Goal: Communication & Community: Answer question/provide support

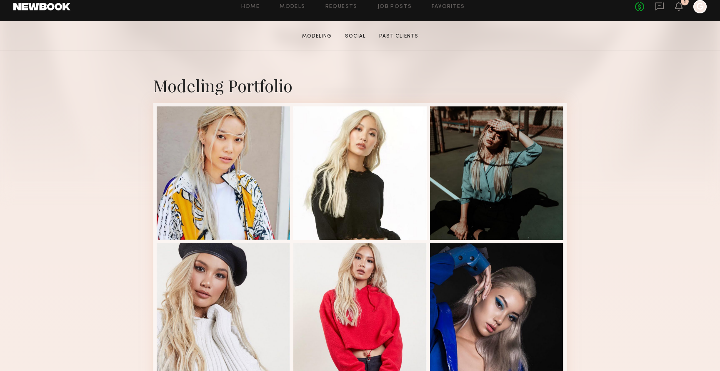
scroll to position [141, 0]
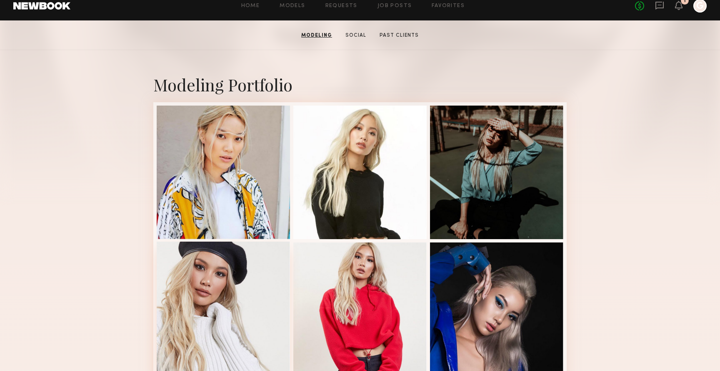
click at [234, 305] on div at bounding box center [223, 307] width 133 height 133
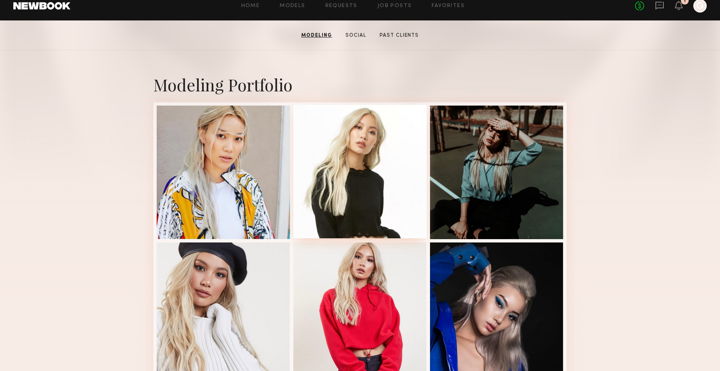
click at [368, 150] on div at bounding box center [359, 171] width 133 height 133
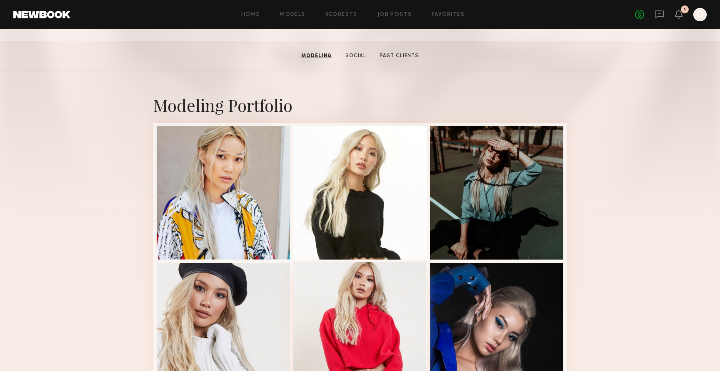
scroll to position [84, 0]
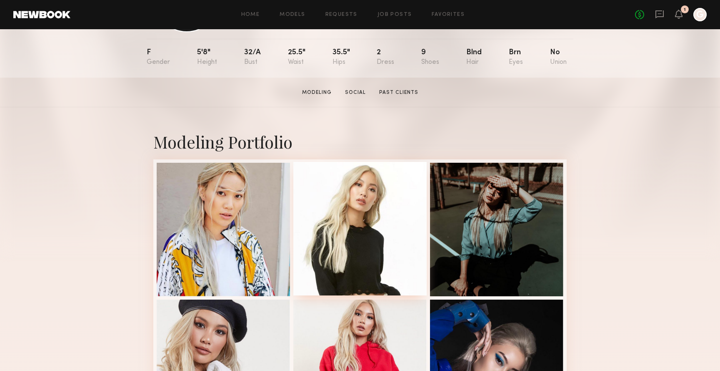
click at [334, 199] on div at bounding box center [359, 228] width 133 height 133
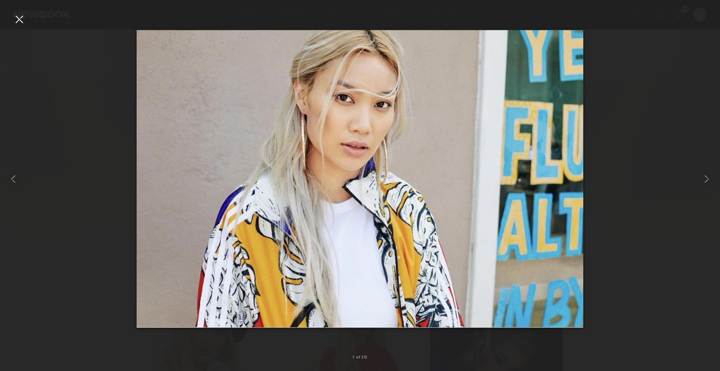
click at [387, 113] on img at bounding box center [360, 179] width 447 height 298
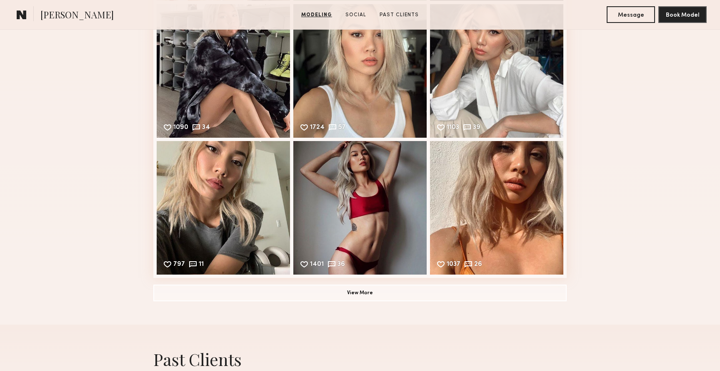
scroll to position [2108, 0]
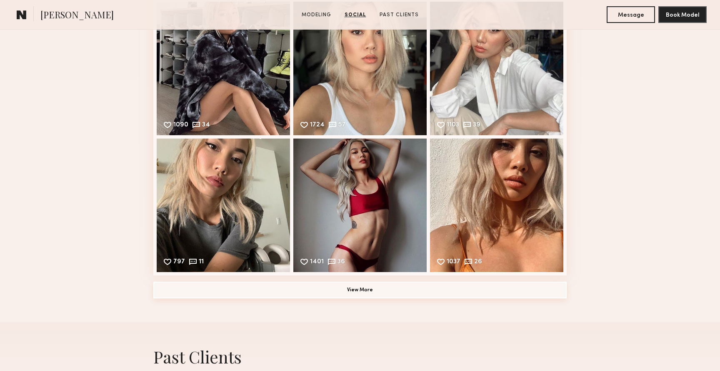
click at [350, 285] on button "View More" at bounding box center [360, 289] width 414 height 17
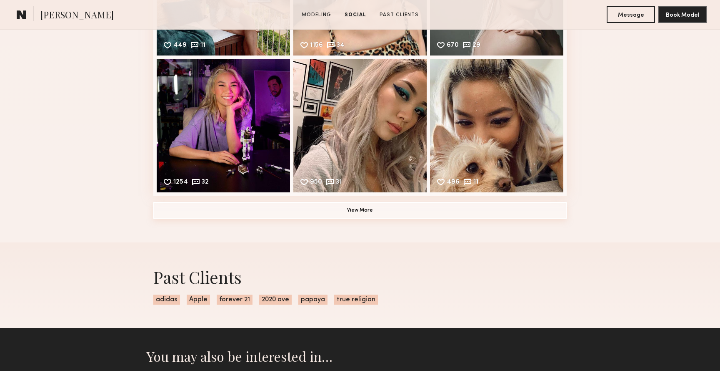
scroll to position [2468, 0]
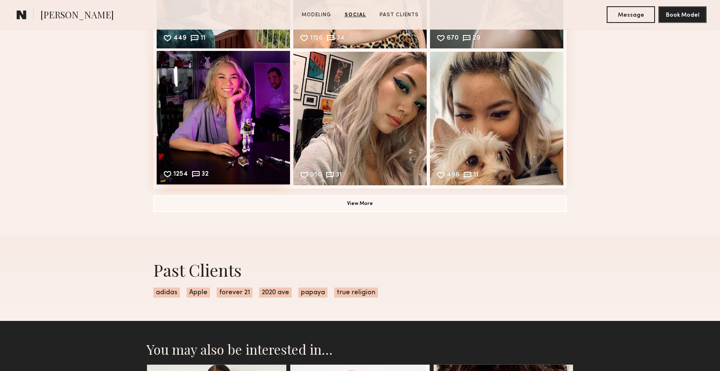
click at [236, 97] on div "1254 32 Likes & comments displayed to show model’s engagement" at bounding box center [223, 117] width 133 height 133
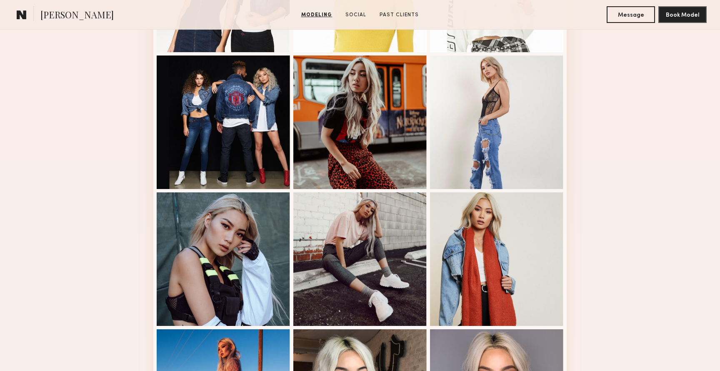
scroll to position [508, 0]
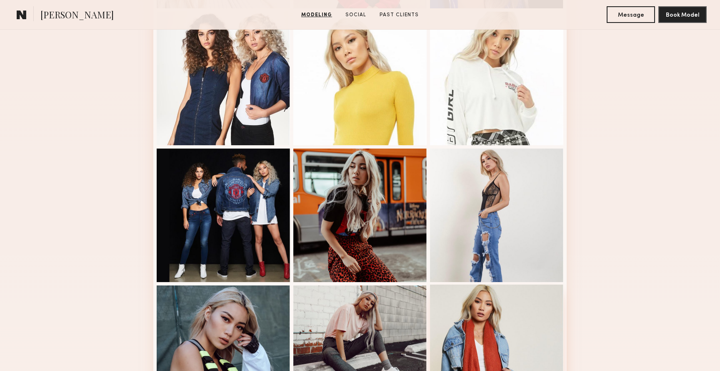
click at [514, 325] on div at bounding box center [496, 350] width 133 height 133
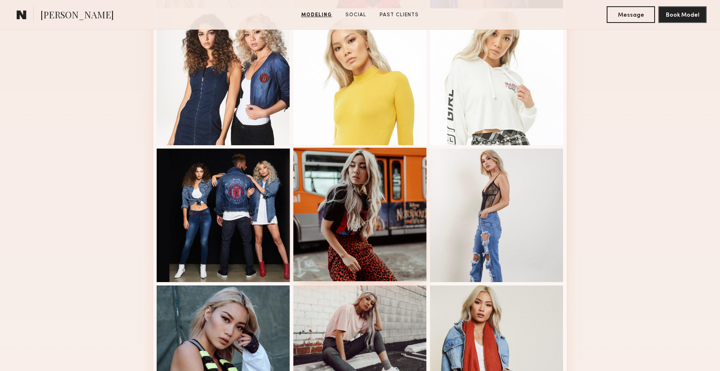
click at [373, 197] on div at bounding box center [359, 214] width 133 height 133
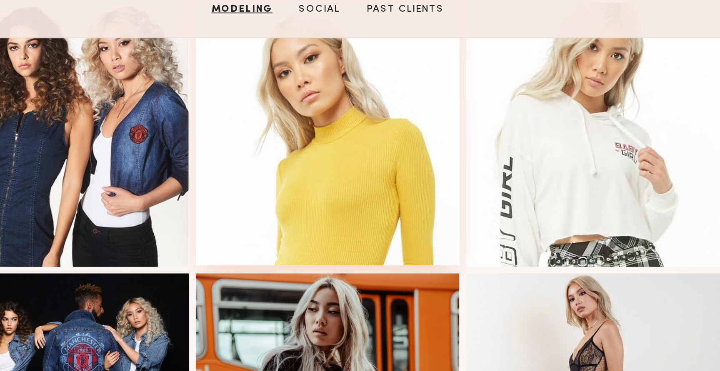
click at [369, 89] on div at bounding box center [359, 77] width 133 height 133
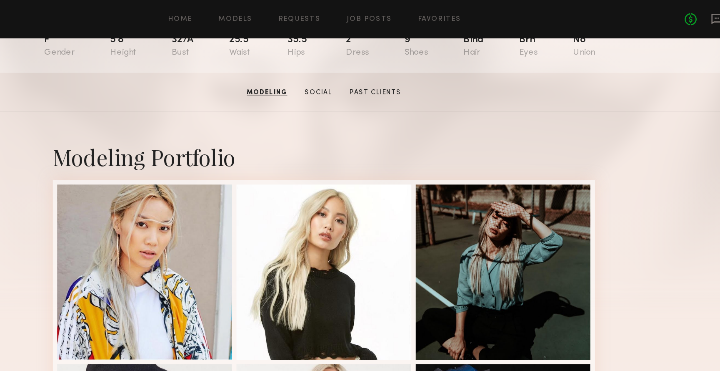
scroll to position [0, 0]
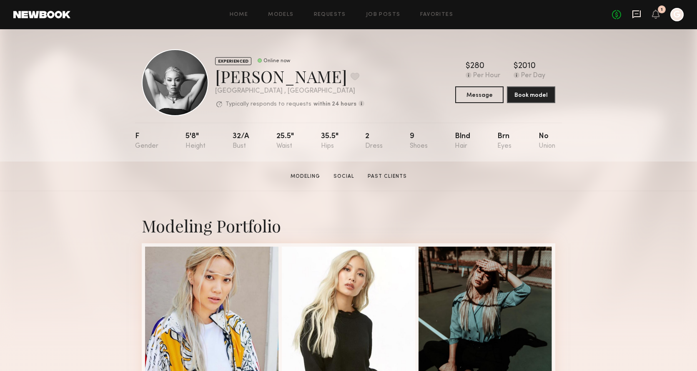
click at [636, 16] on icon at bounding box center [636, 14] width 9 height 9
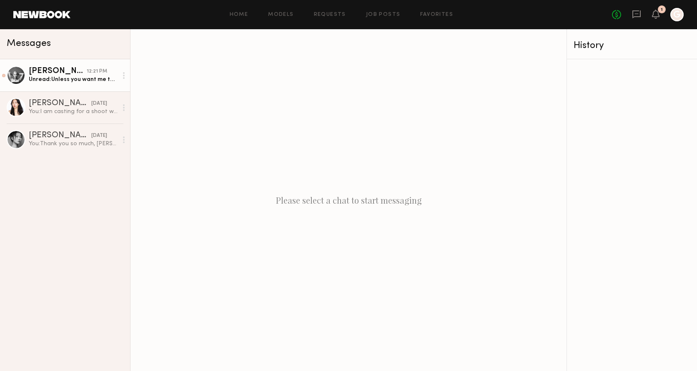
click at [59, 80] on div "Unread: Unless you want me to send you a selfie with teeth" at bounding box center [73, 79] width 89 height 8
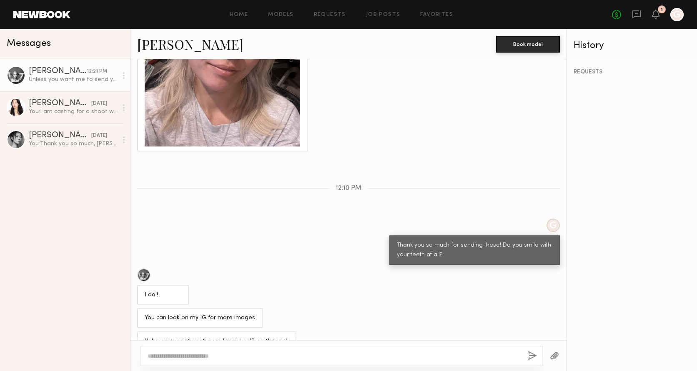
scroll to position [705, 0]
click at [199, 46] on link "[PERSON_NAME]" at bounding box center [190, 44] width 106 height 18
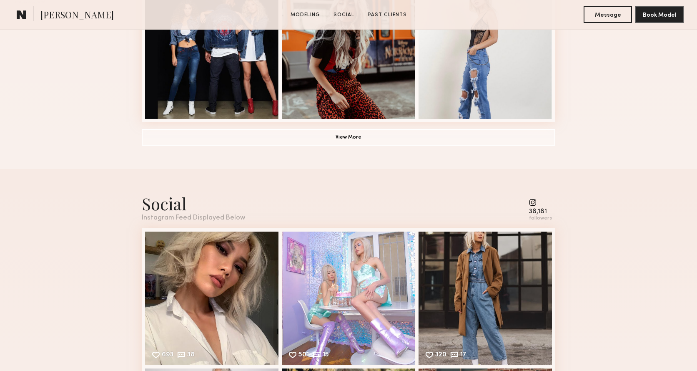
scroll to position [975, 0]
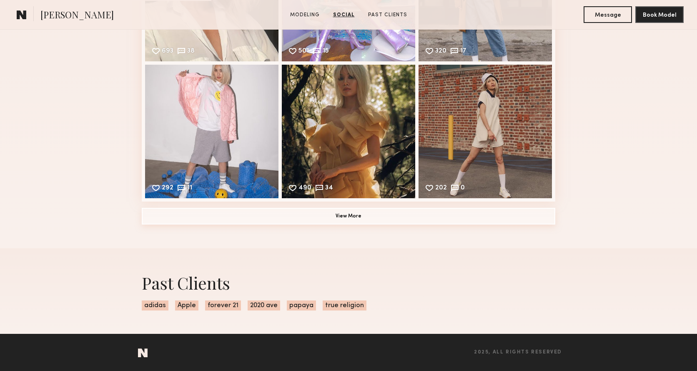
click at [340, 215] on button "View More" at bounding box center [349, 216] width 414 height 17
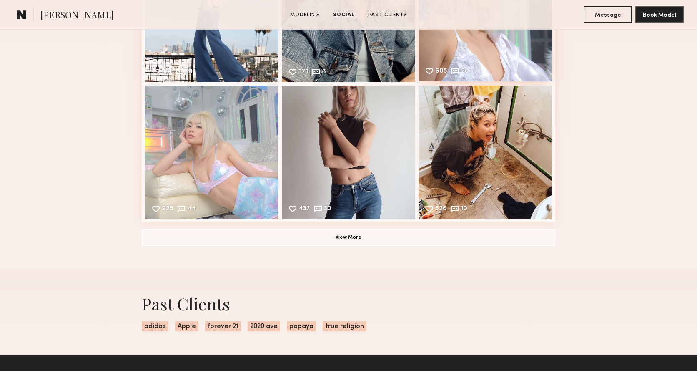
scroll to position [1205, 0]
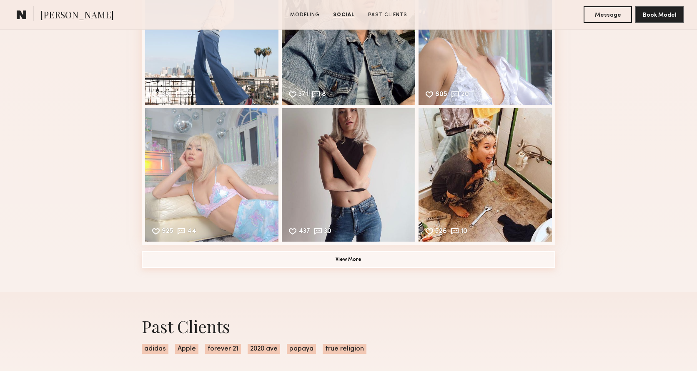
click at [427, 259] on button "View More" at bounding box center [349, 259] width 414 height 17
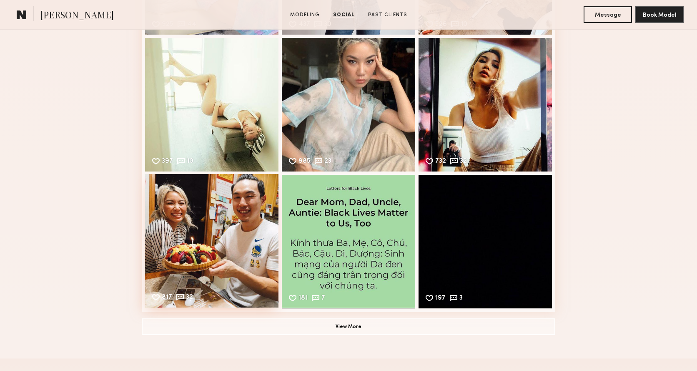
scroll to position [1411, 0]
click at [180, 212] on div "817 32 Likes & comments displayed to show model’s engagement" at bounding box center [211, 240] width 133 height 133
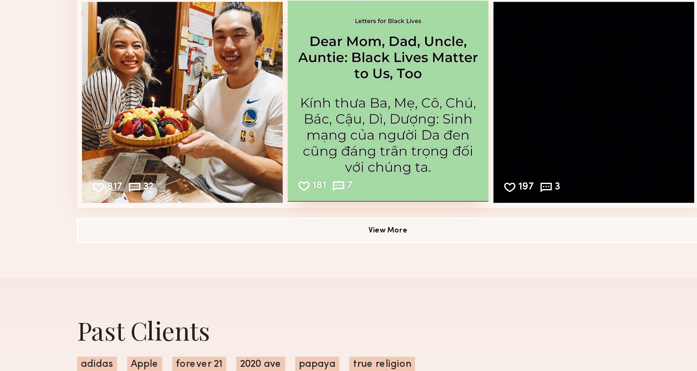
scroll to position [1483, 0]
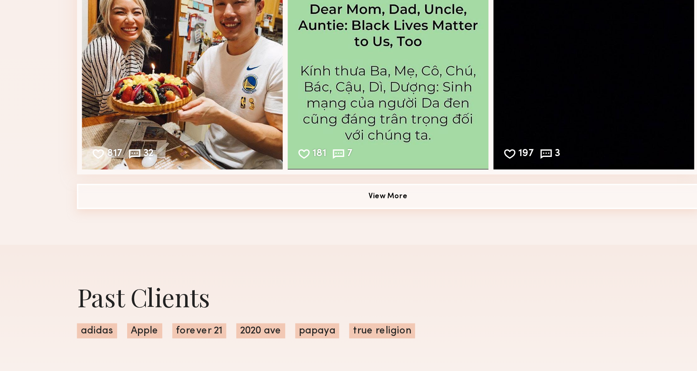
click at [350, 253] on button "View More" at bounding box center [349, 254] width 414 height 17
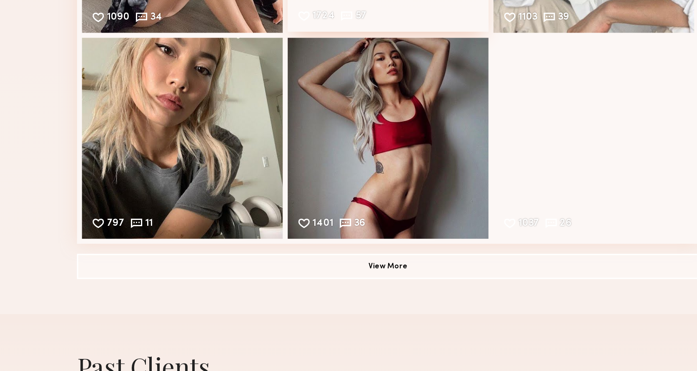
scroll to position [1723, 0]
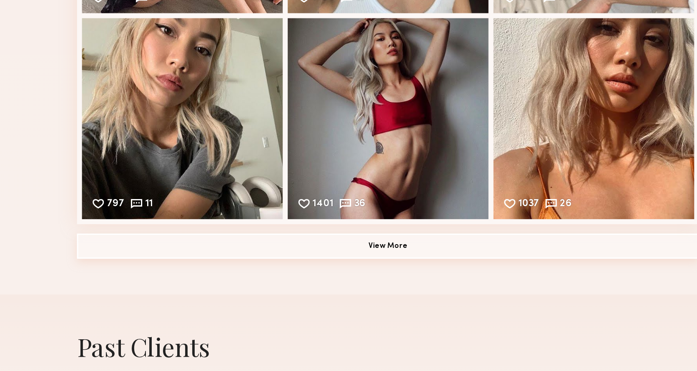
click at [375, 286] on button "View More" at bounding box center [349, 287] width 414 height 17
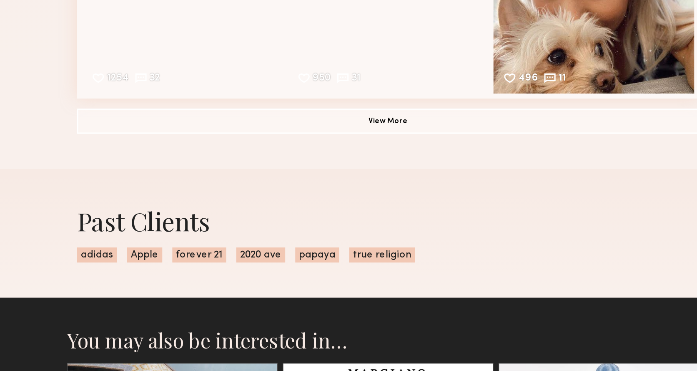
scroll to position [2079, 0]
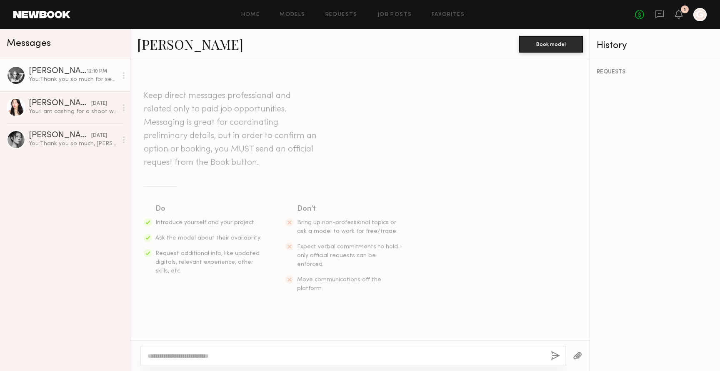
scroll to position [541, 0]
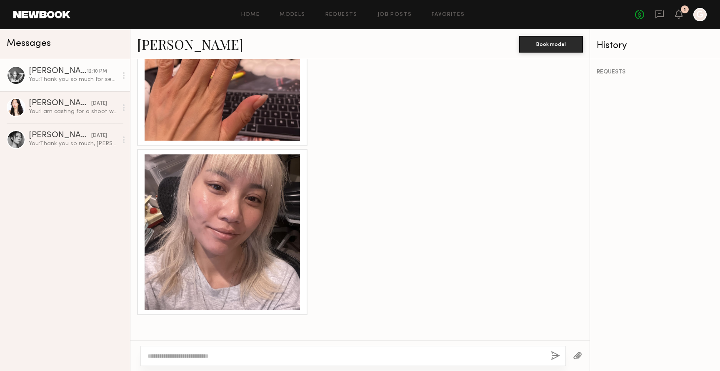
click at [253, 199] on div at bounding box center [222, 231] width 155 height 155
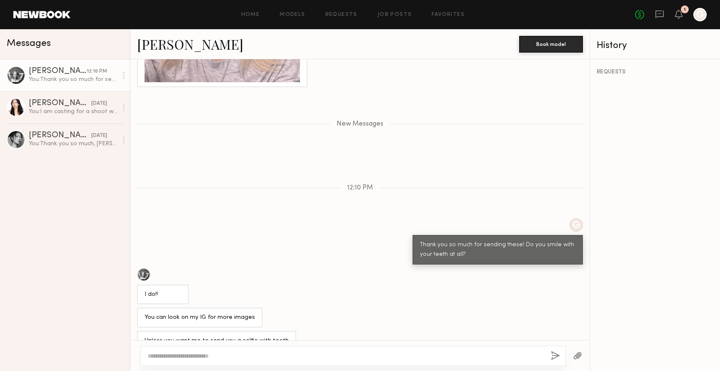
click at [234, 346] on div at bounding box center [353, 356] width 426 height 20
click at [230, 356] on textarea at bounding box center [346, 355] width 397 height 8
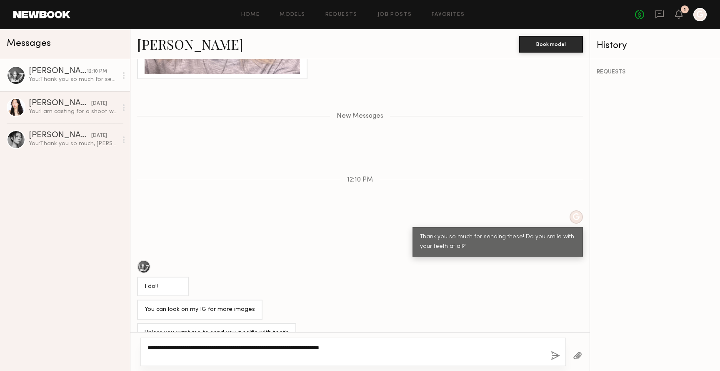
type textarea "**********"
click at [551, 357] on button "button" at bounding box center [555, 356] width 9 height 10
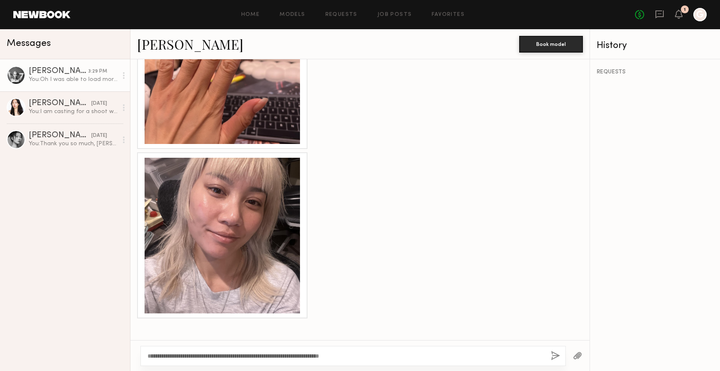
scroll to position [558, 0]
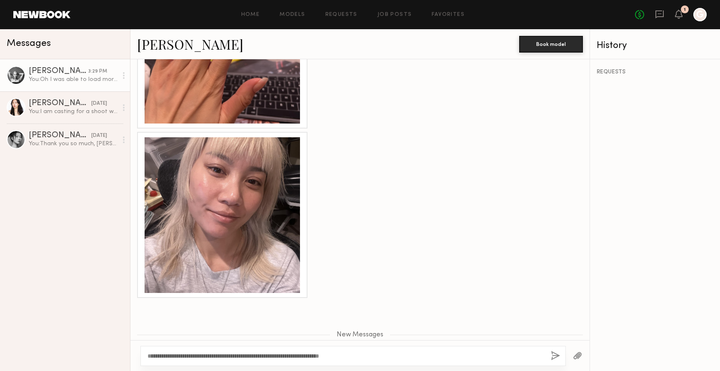
click at [221, 175] on div at bounding box center [222, 214] width 155 height 155
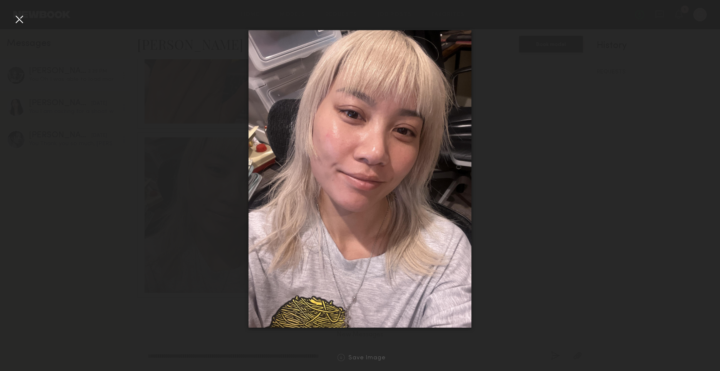
drag, startPoint x: 383, startPoint y: 137, endPoint x: 191, endPoint y: 9, distance: 230.2
click at [0, 0] on nb-gallery-light "Save Image" at bounding box center [360, 185] width 720 height 371
